Goal: Task Accomplishment & Management: Use online tool/utility

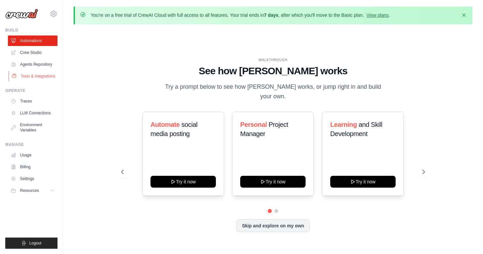
click at [38, 73] on link "Tools & Integrations" at bounding box center [34, 76] width 50 height 11
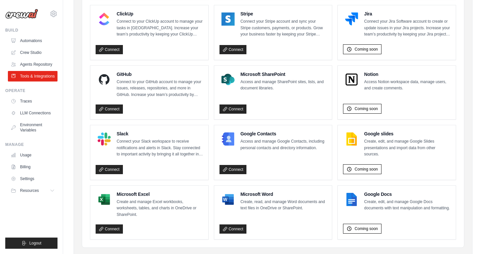
scroll to position [390, 0]
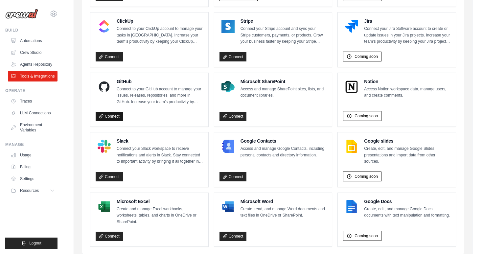
click at [107, 115] on link "Connect" at bounding box center [109, 116] width 27 height 9
click at [186, 110] on div "Connect" at bounding box center [149, 115] width 107 height 12
click at [107, 117] on link "Connect" at bounding box center [109, 116] width 27 height 9
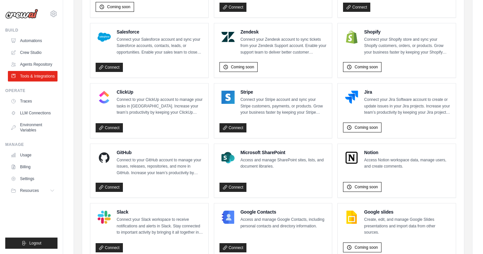
scroll to position [314, 0]
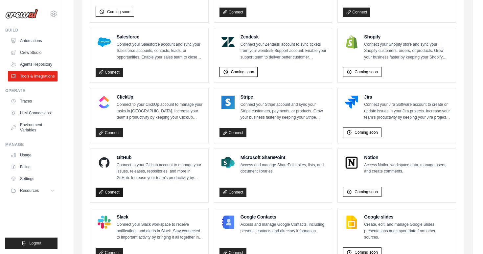
click at [109, 192] on link "Connect" at bounding box center [109, 191] width 27 height 9
click at [112, 191] on link "Connect" at bounding box center [109, 191] width 27 height 9
